Goal: Task Accomplishment & Management: Manage account settings

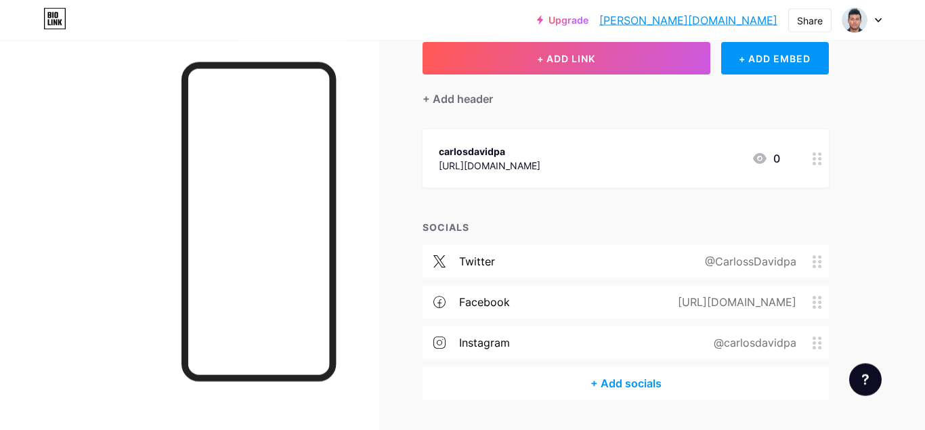
scroll to position [87, 0]
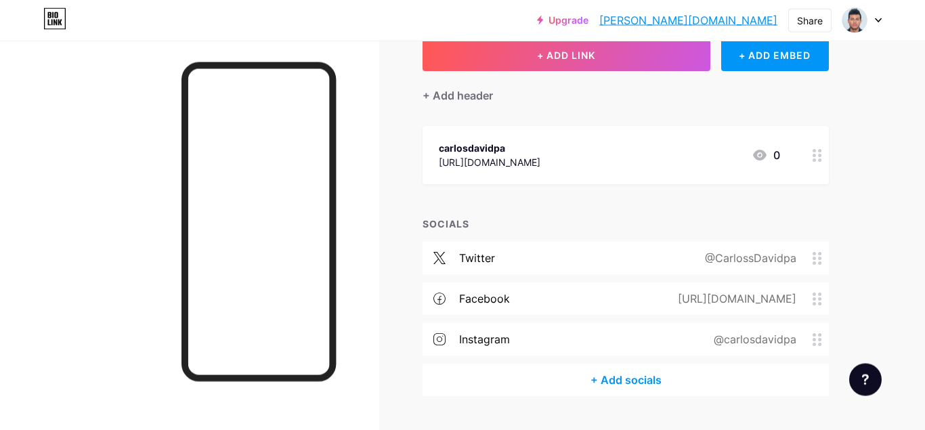
click at [629, 380] on div "+ Add socials" at bounding box center [626, 380] width 406 height 33
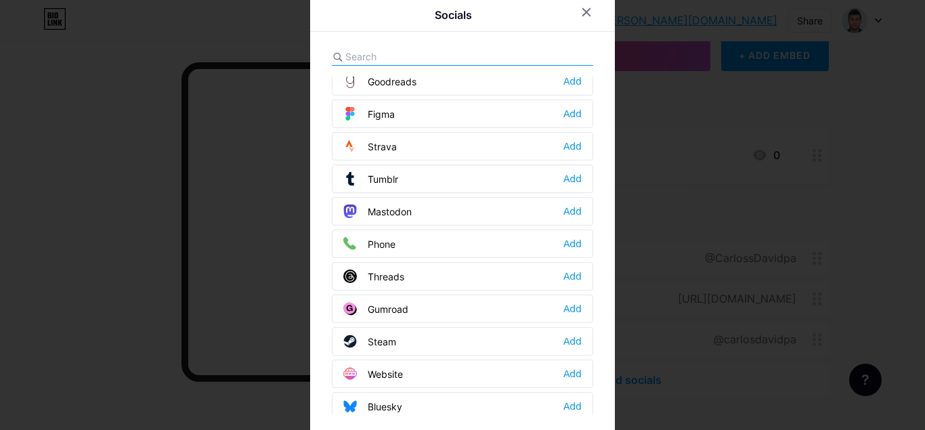
scroll to position [1222, 0]
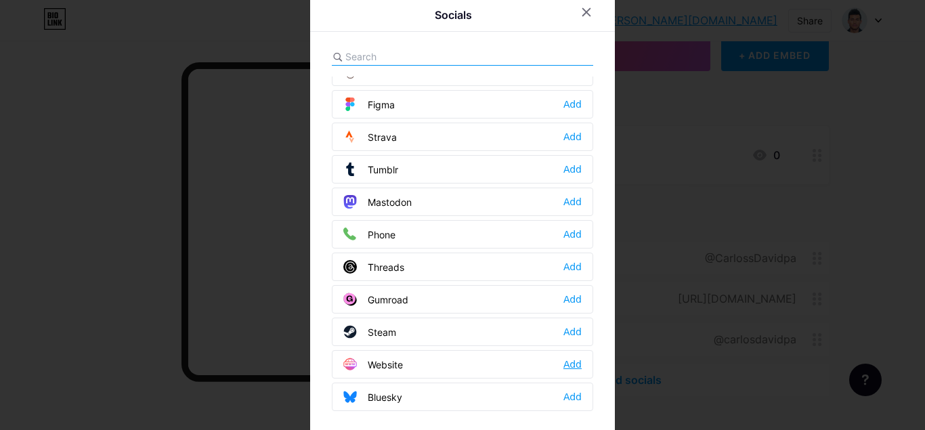
click at [570, 367] on div "Add" at bounding box center [572, 365] width 18 height 14
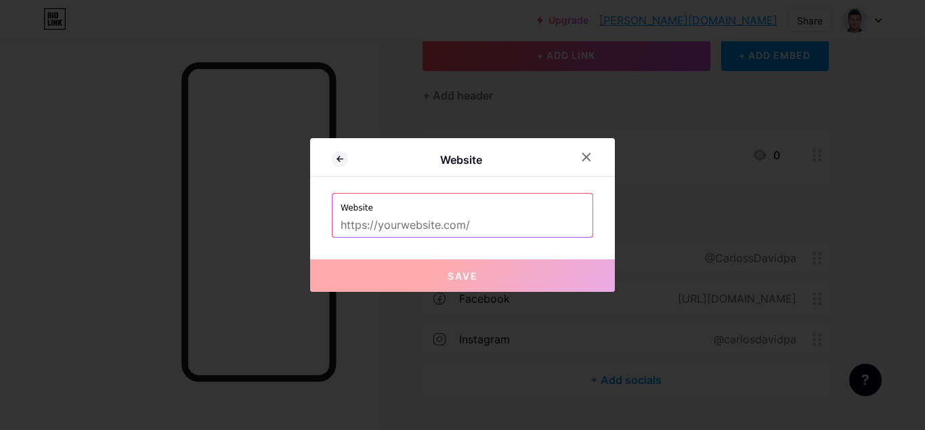
paste input "[DOMAIN_NAME]"
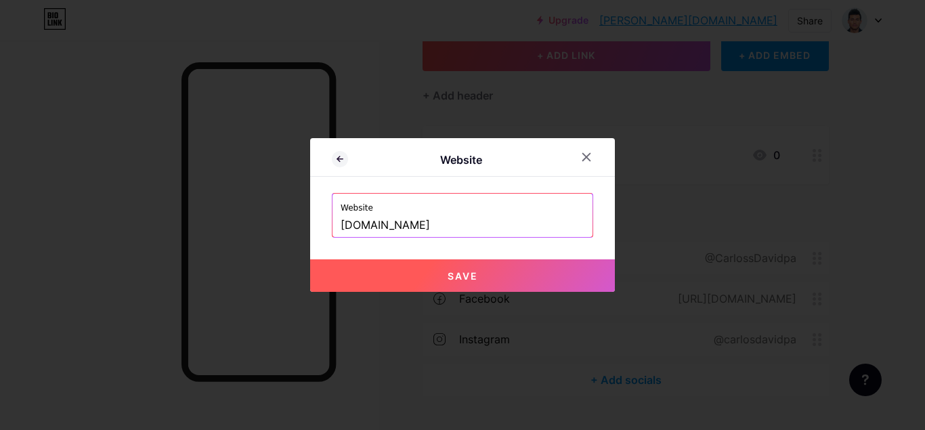
click at [490, 274] on button "Save" at bounding box center [462, 275] width 305 height 33
type input "[URL][DOMAIN_NAME]"
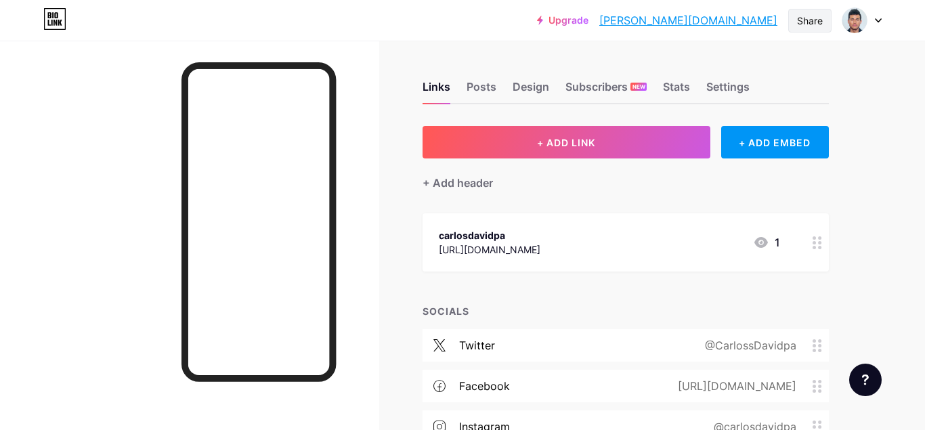
click at [796, 24] on div "Share" at bounding box center [809, 21] width 43 height 24
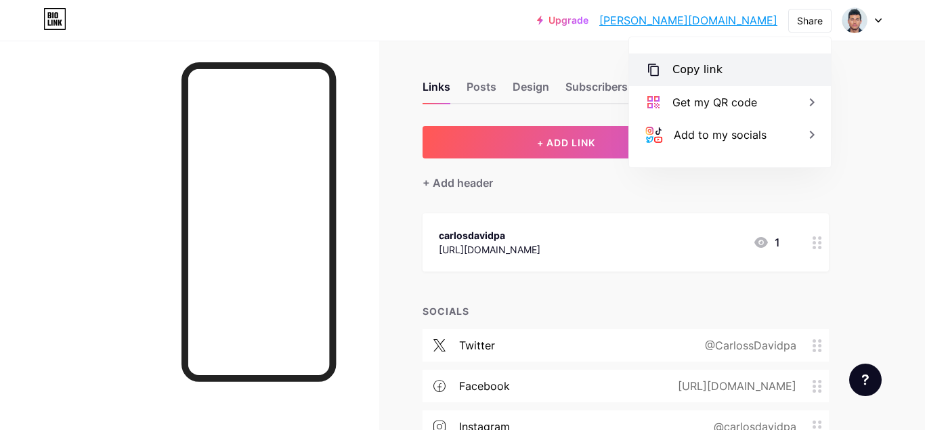
click at [751, 70] on div "Copy link" at bounding box center [730, 69] width 202 height 33
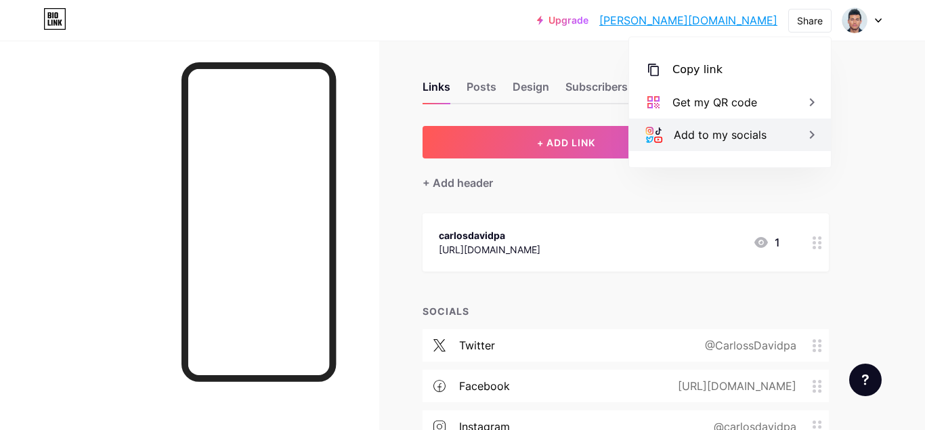
click at [703, 142] on div "Add to my socials" at bounding box center [720, 135] width 93 height 16
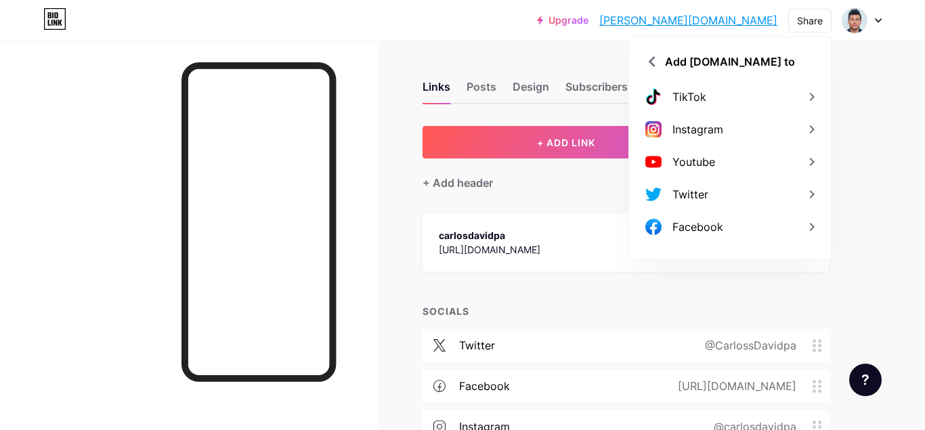
click at [890, 197] on div "Upgrade [PERSON_NAME][DOMAIN_NAME] [PERSON_NAME][DOMAIN_NAME] Share Add [DOMAIN…" at bounding box center [462, 296] width 925 height 592
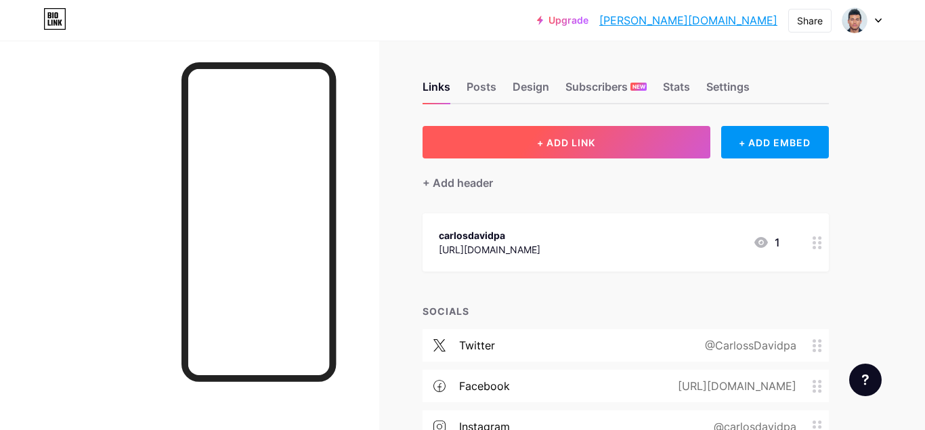
click at [596, 151] on button "+ ADD LINK" at bounding box center [567, 142] width 288 height 33
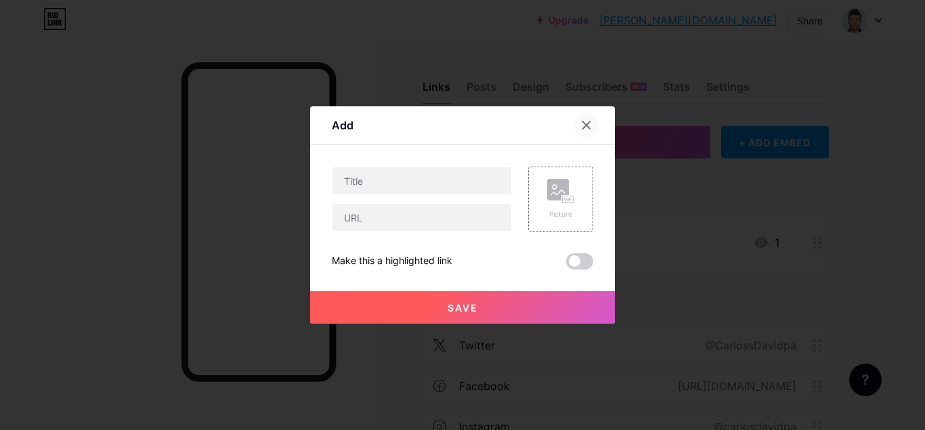
click at [587, 129] on icon at bounding box center [586, 125] width 11 height 11
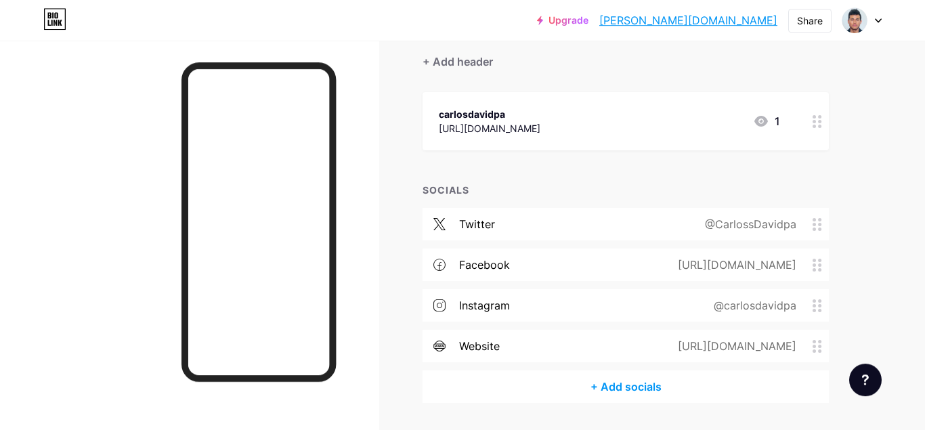
scroll to position [122, 0]
click at [691, 341] on div "[URL][DOMAIN_NAME]" at bounding box center [734, 345] width 156 height 16
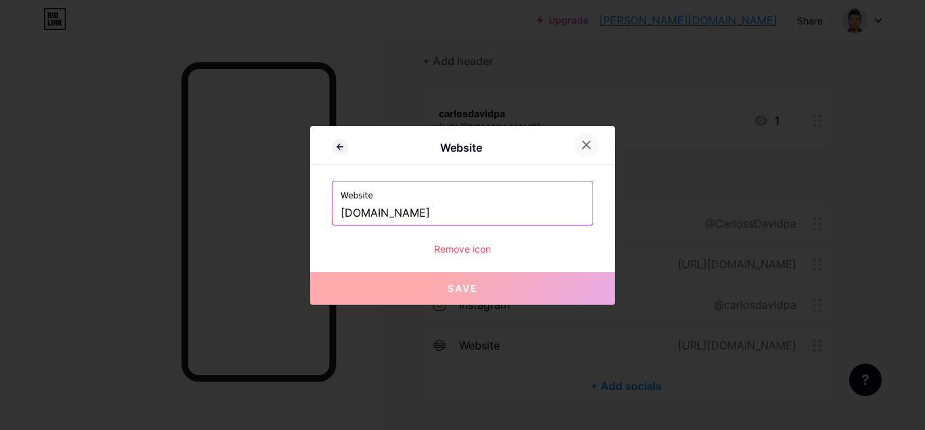
click at [583, 143] on icon at bounding box center [586, 145] width 11 height 11
